Goal: Find specific page/section: Find specific page/section

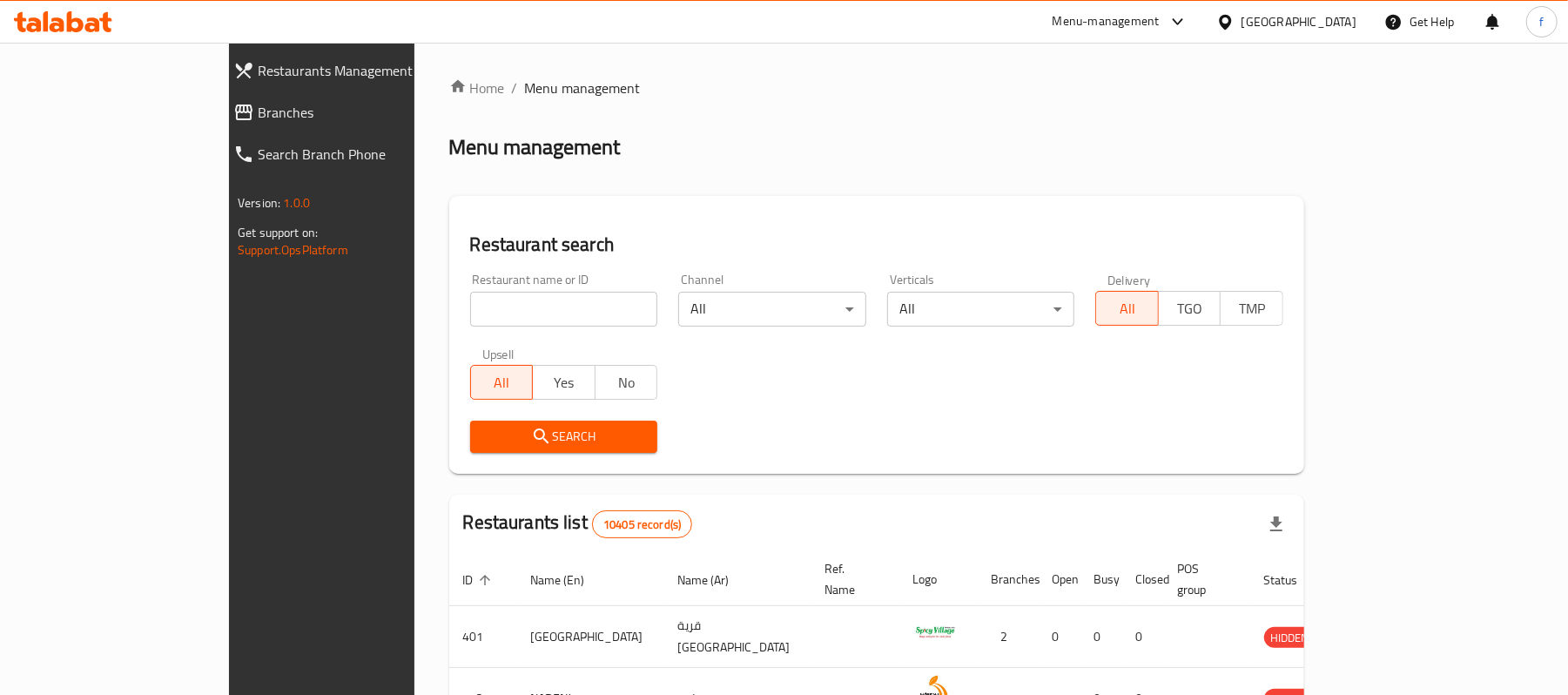
click at [257, 117] on span "Branches" at bounding box center [367, 112] width 220 height 21
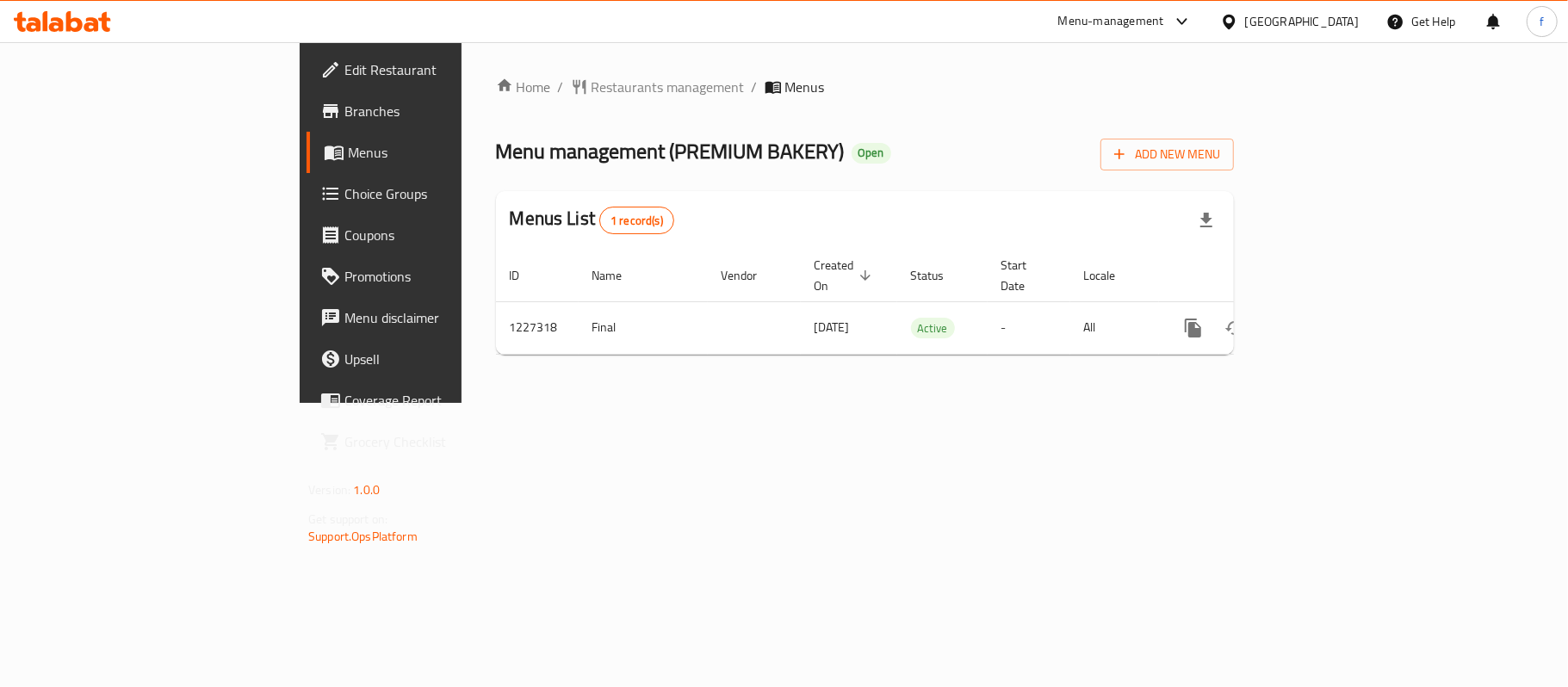
click at [1165, 18] on div "Menu-management" at bounding box center [1112, 21] width 106 height 21
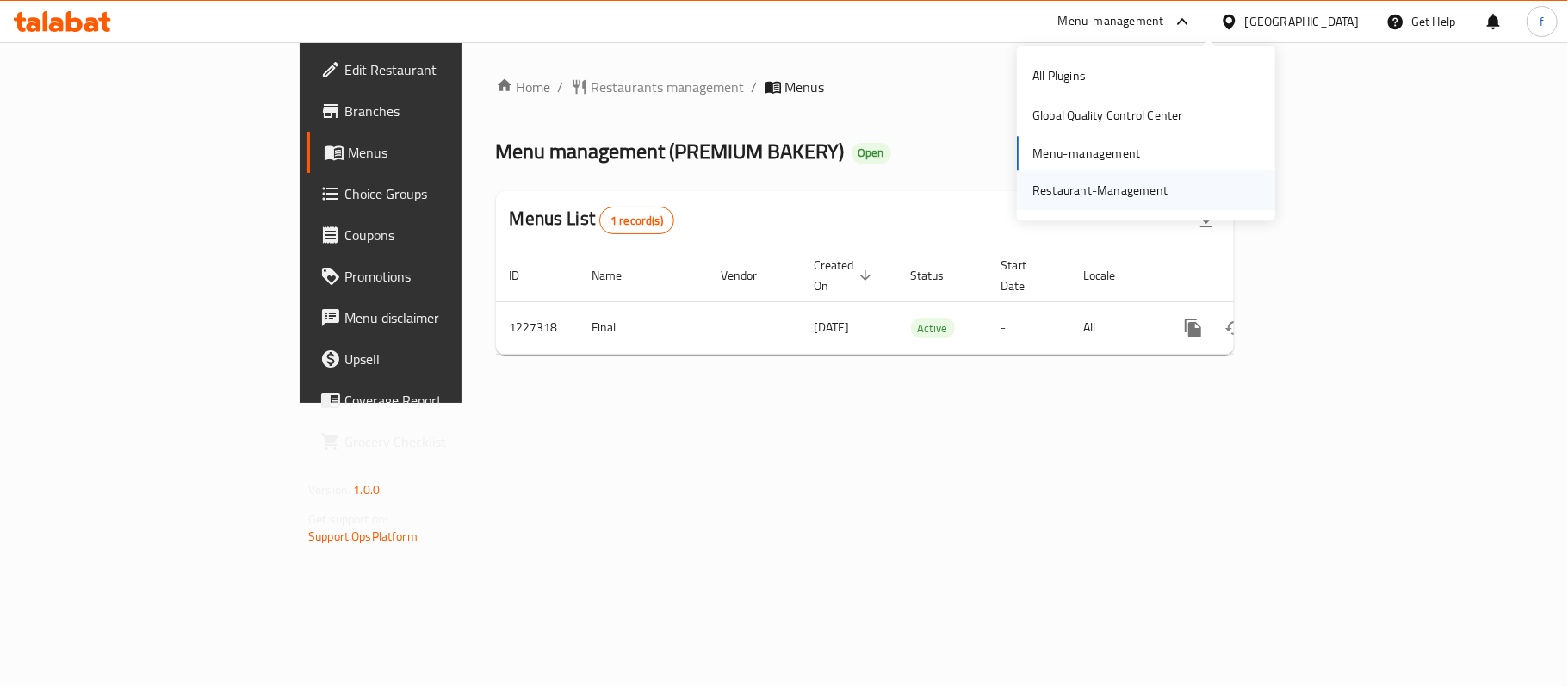
click at [1104, 200] on div "Restaurant-Management" at bounding box center [1101, 190] width 136 height 19
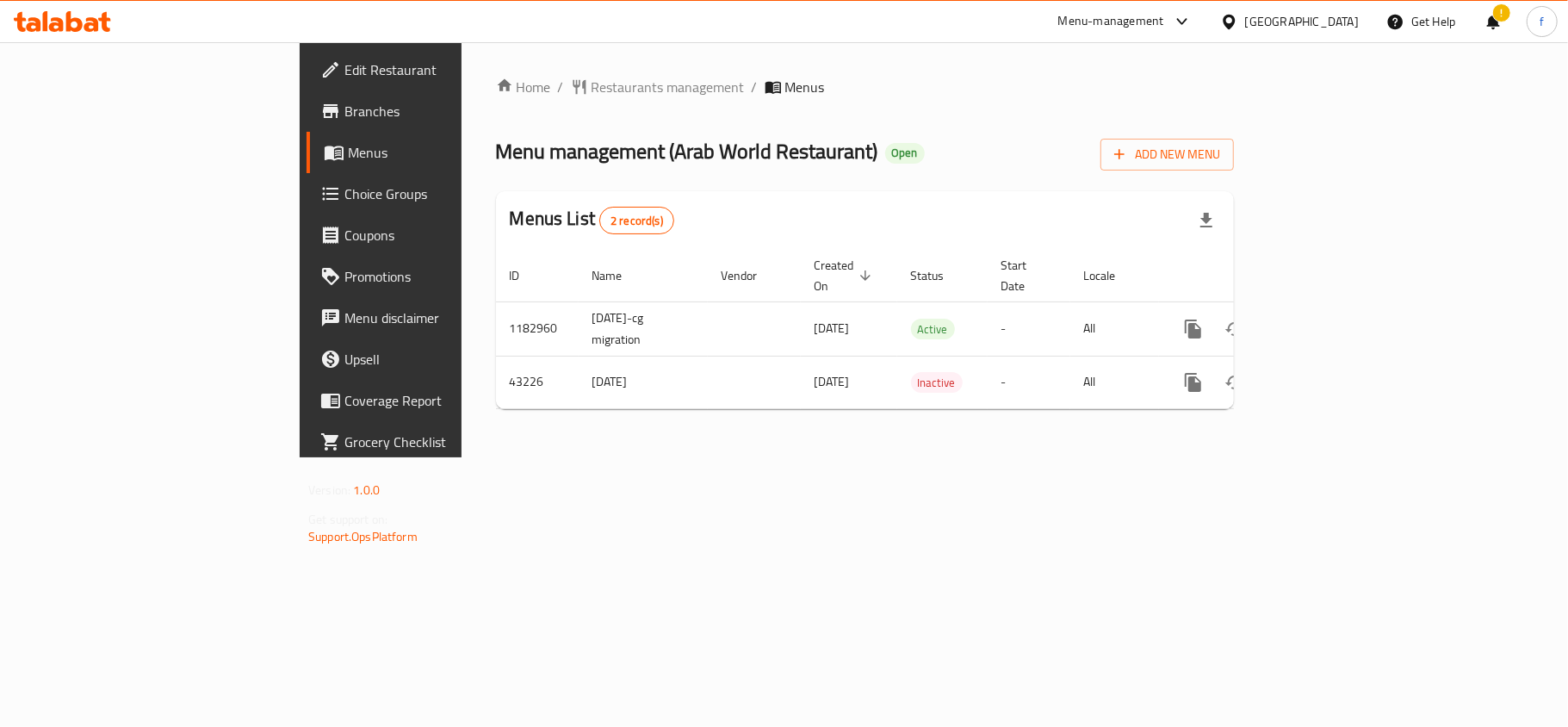
click at [1165, 24] on div "Menu-management" at bounding box center [1112, 21] width 106 height 21
click at [1071, 169] on div "All Plugins Global Quality Control Center Menu-management Restaurant-Management" at bounding box center [1146, 133] width 258 height 154
click at [1075, 183] on div "Restaurant-Management" at bounding box center [1101, 190] width 136 height 19
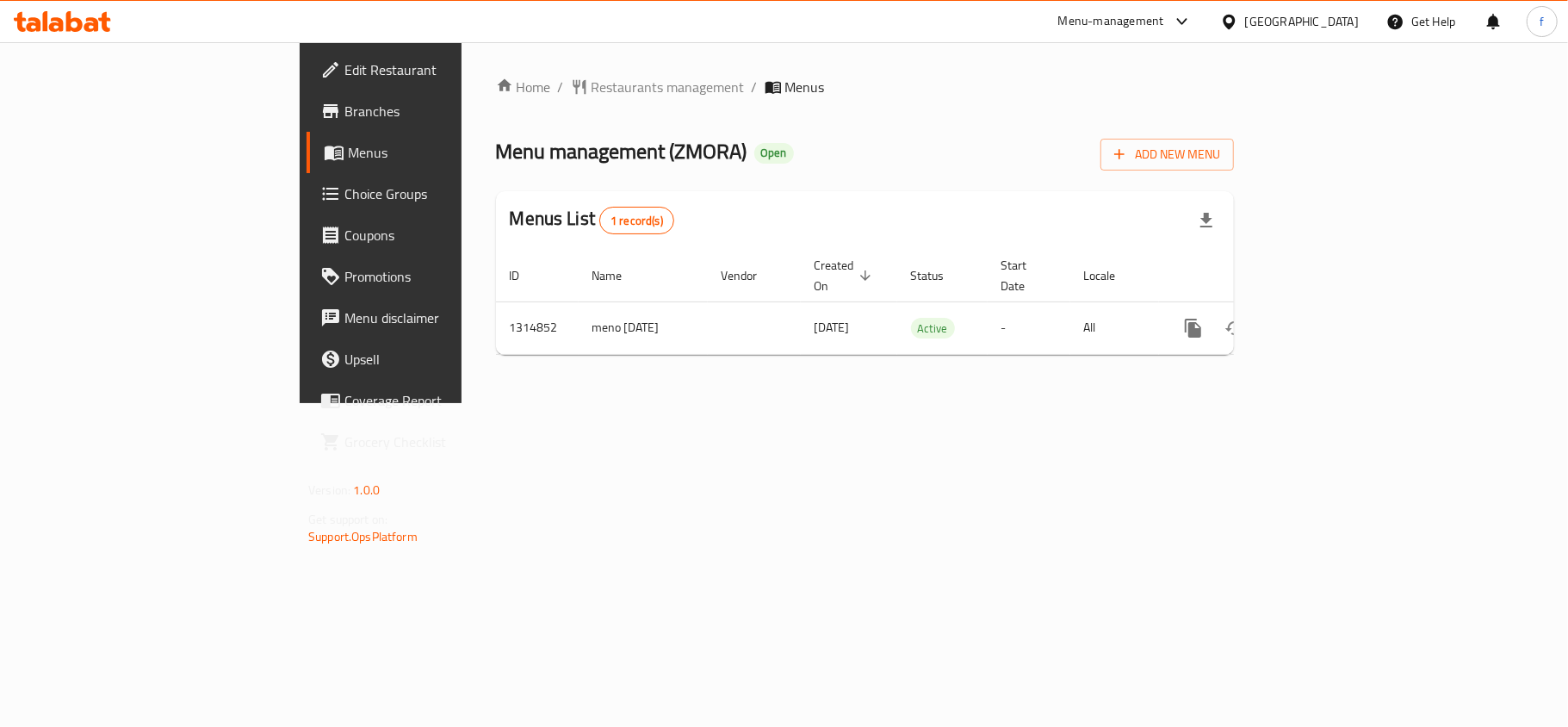
click at [1165, 25] on div "Menu-management" at bounding box center [1112, 21] width 106 height 21
click at [1082, 192] on div "Restaurant-Management" at bounding box center [1101, 190] width 136 height 19
click at [1137, 25] on div "Menu-management" at bounding box center [1125, 21] width 162 height 41
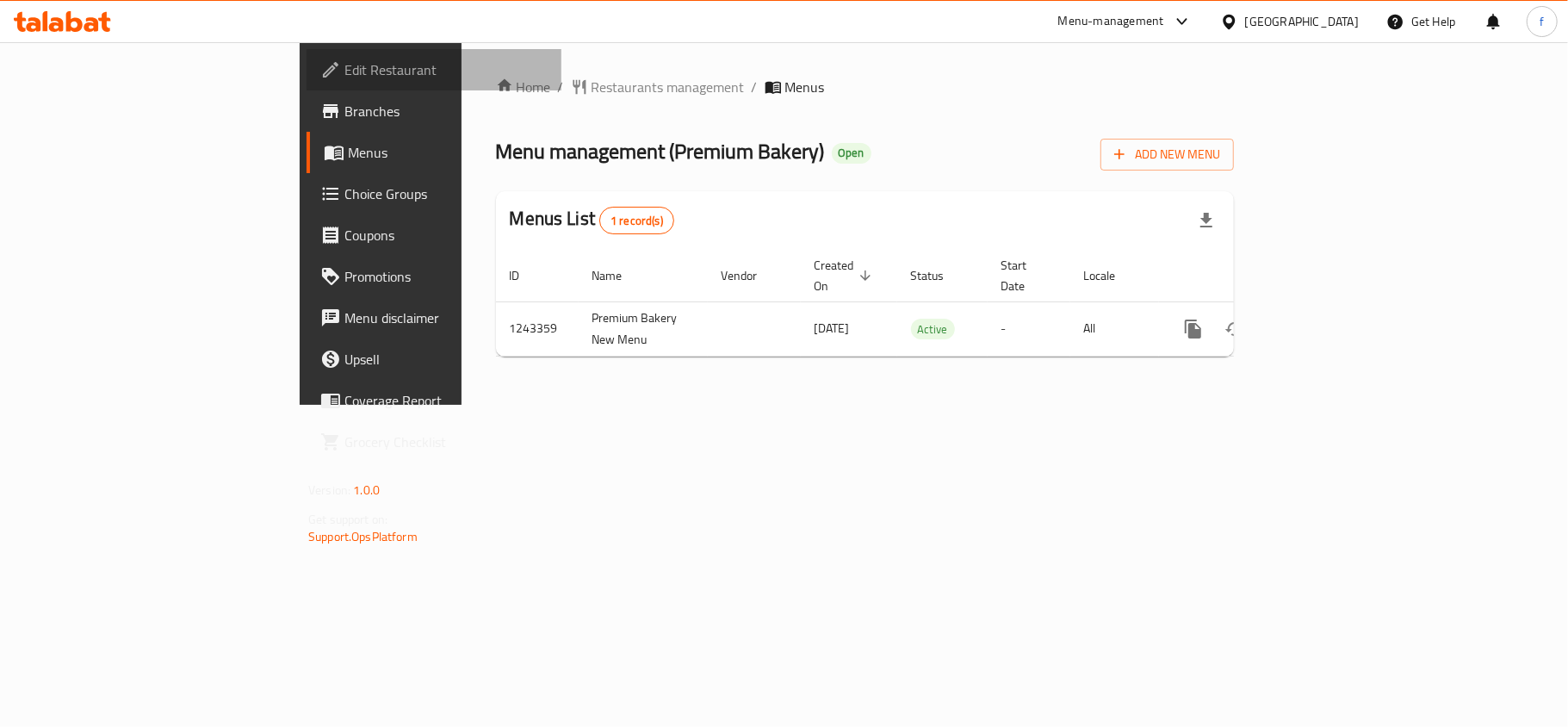
click at [345, 72] on span "Edit Restaurant" at bounding box center [446, 70] width 203 height 21
